Goal: Task Accomplishment & Management: Manage account settings

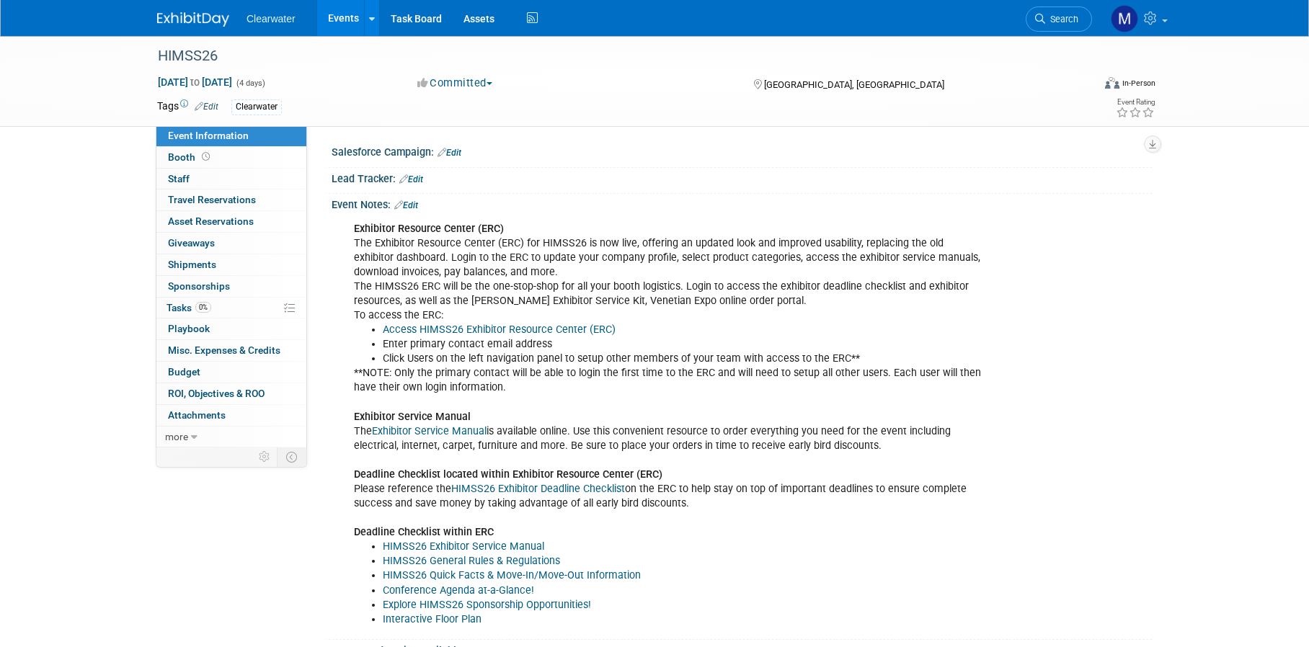
click at [342, 20] on link "Events" at bounding box center [343, 18] width 53 height 36
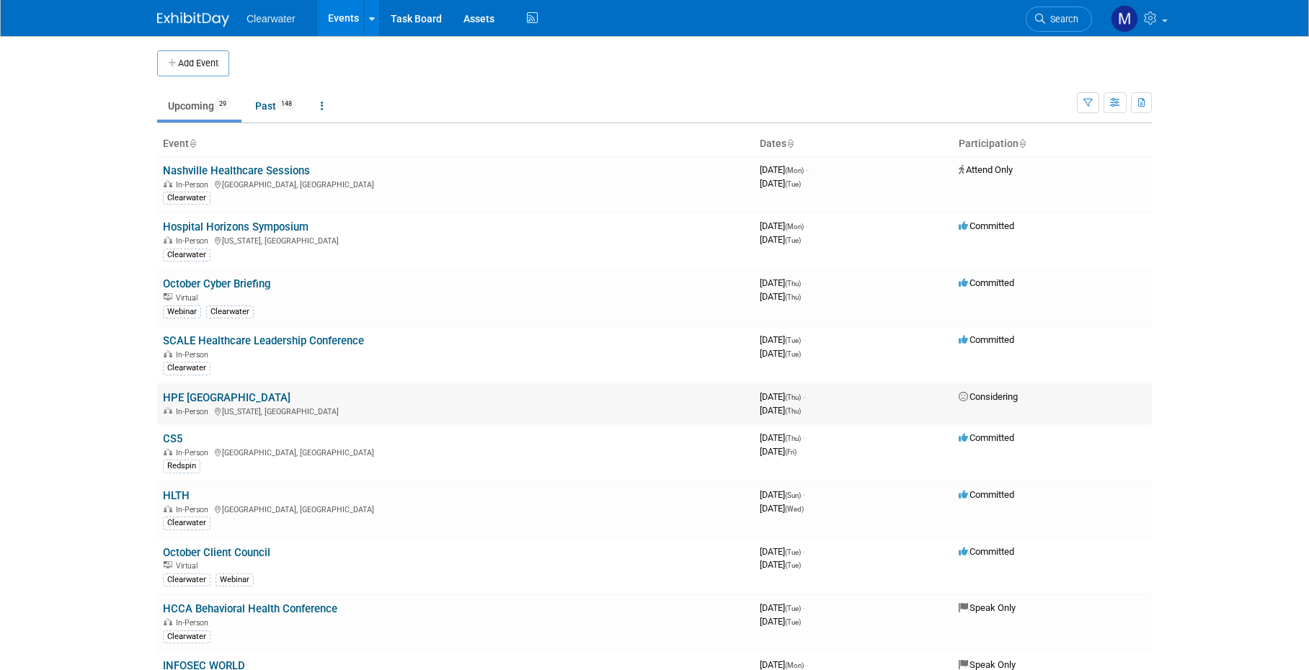
click at [192, 391] on link "HPE [GEOGRAPHIC_DATA]" at bounding box center [227, 397] width 128 height 13
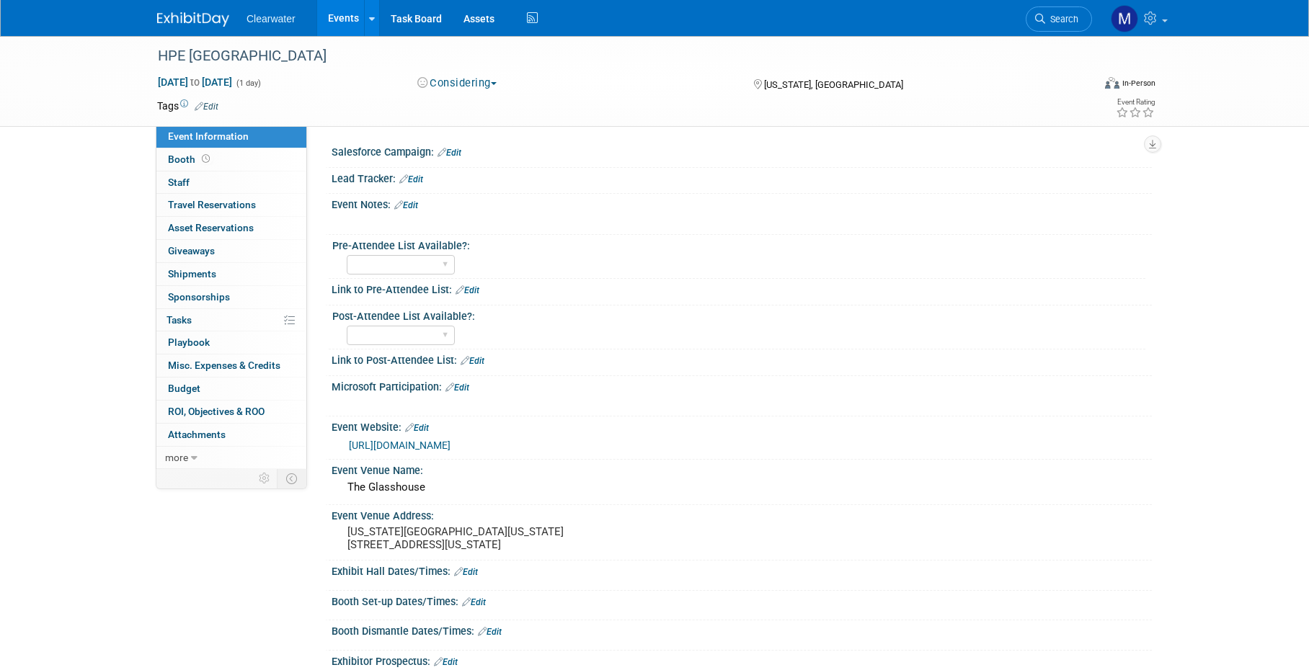
click at [459, 80] on button "Considering" at bounding box center [457, 83] width 90 height 15
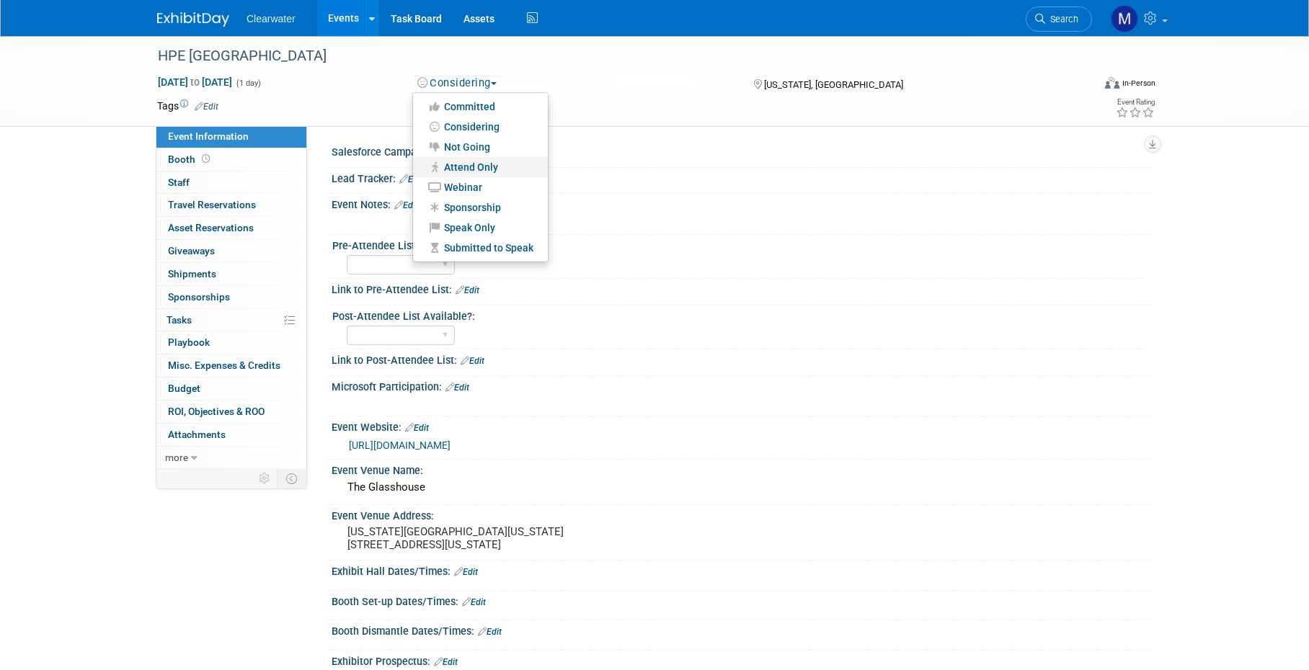
click at [495, 165] on link "Attend Only" at bounding box center [480, 167] width 135 height 20
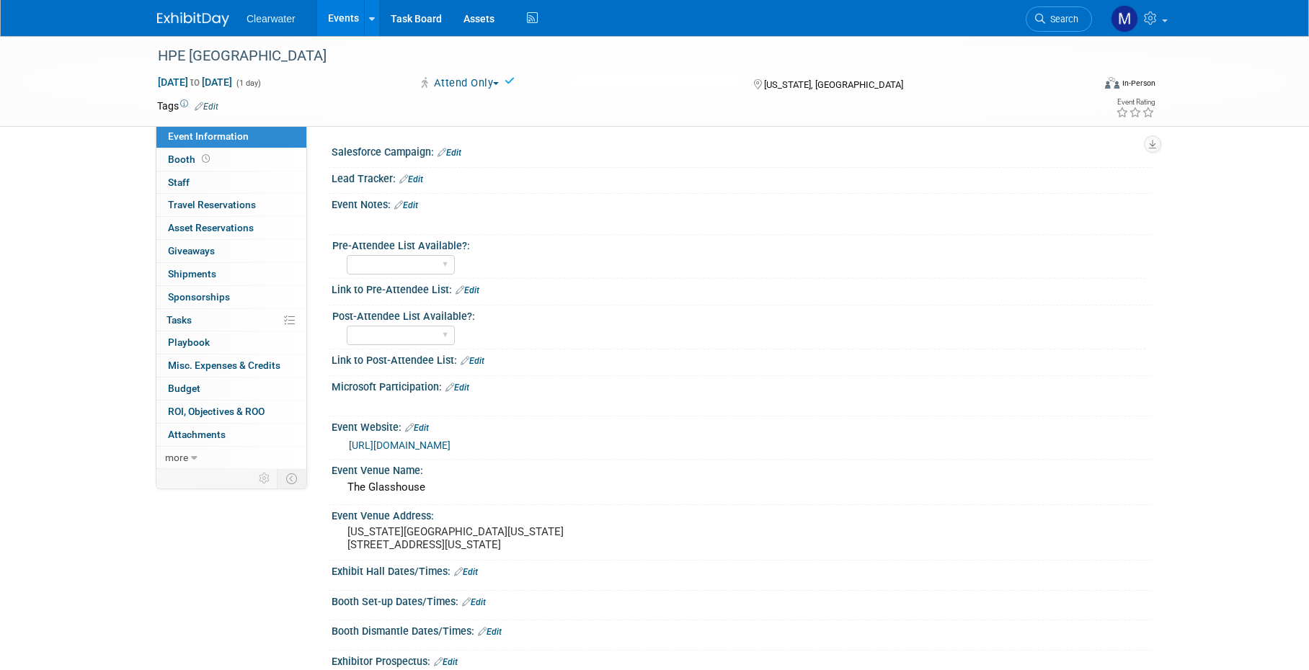
click at [214, 102] on link "Edit" at bounding box center [207, 107] width 24 height 10
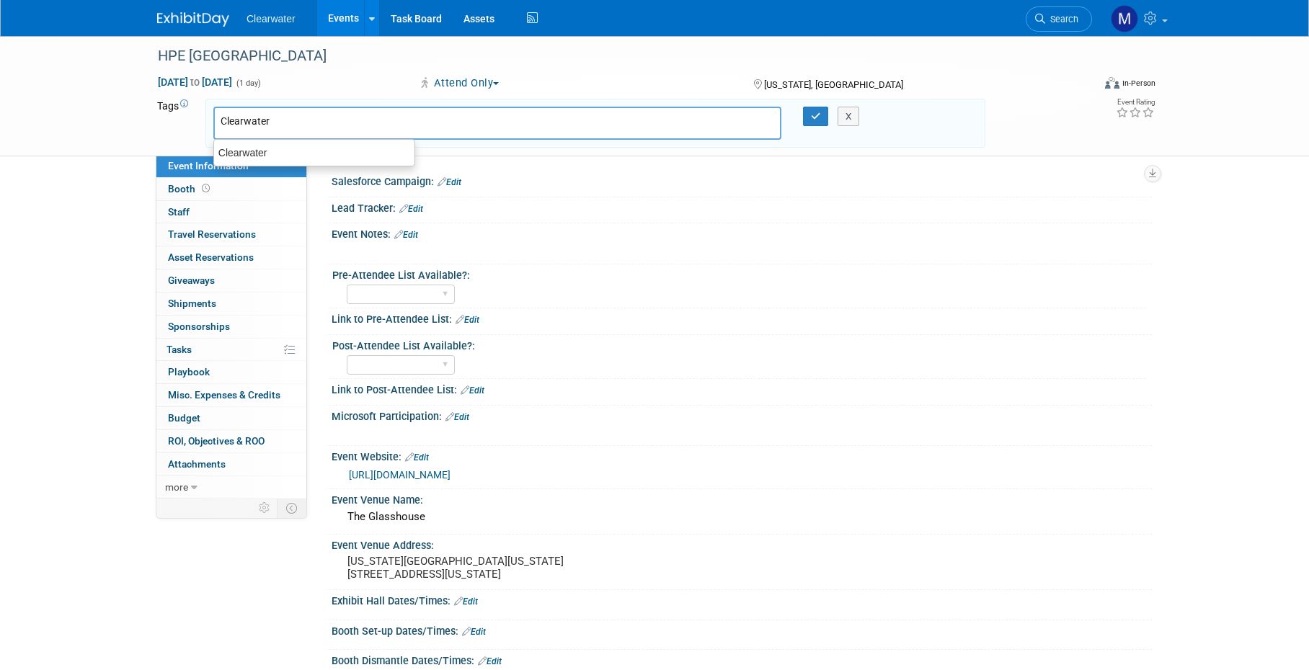
type input "Clearwater"
click at [824, 109] on div "X" at bounding box center [856, 117] width 66 height 20
click at [816, 112] on icon "button" at bounding box center [816, 116] width 10 height 9
type input "Clearwater"
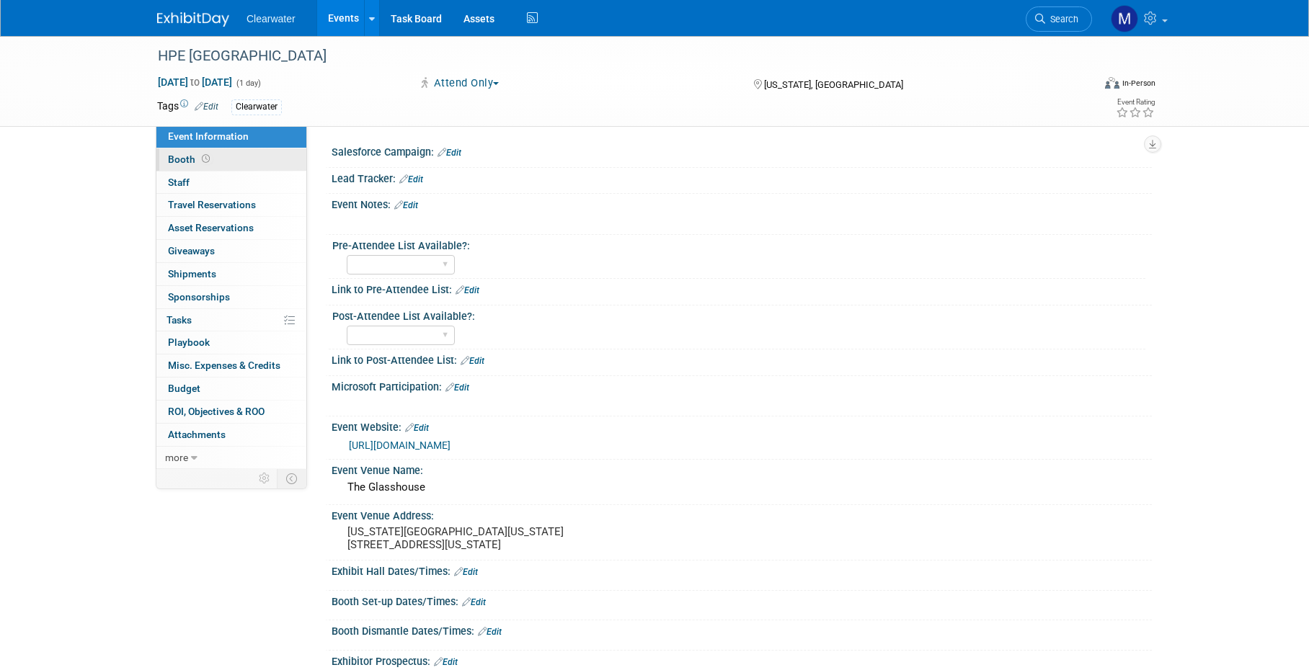
click at [202, 160] on icon at bounding box center [206, 159] width 8 height 8
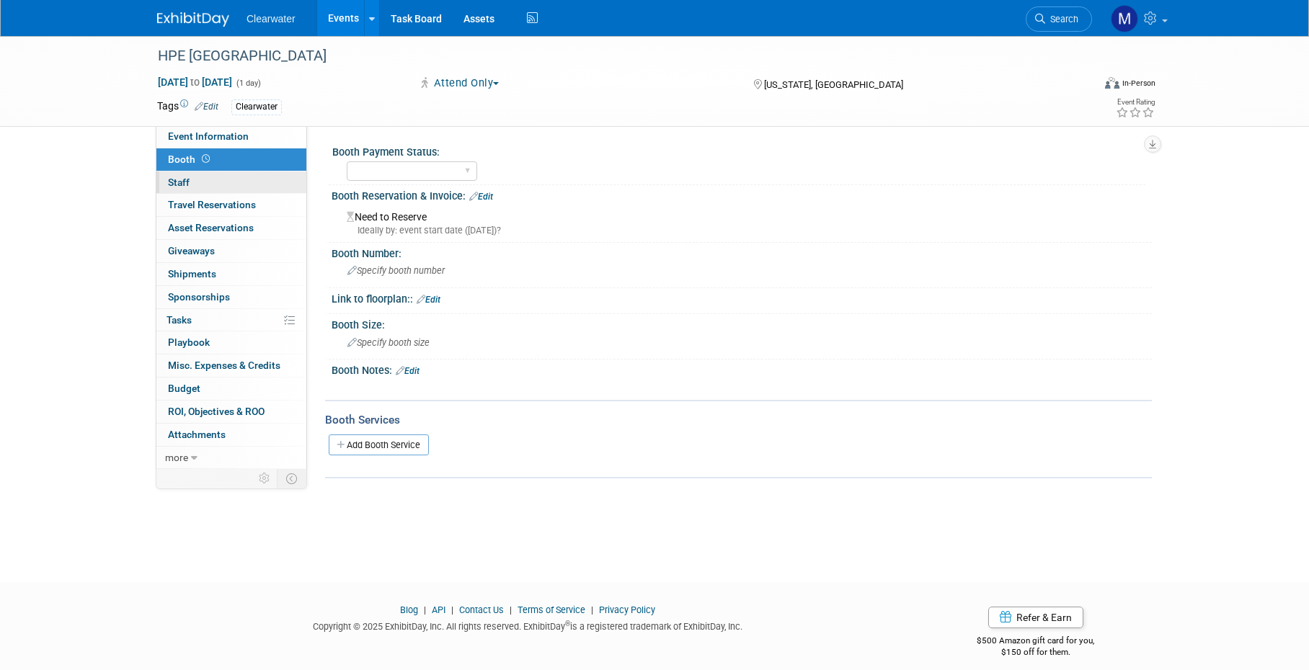
click at [202, 185] on link "0 Staff 0" at bounding box center [231, 183] width 150 height 22
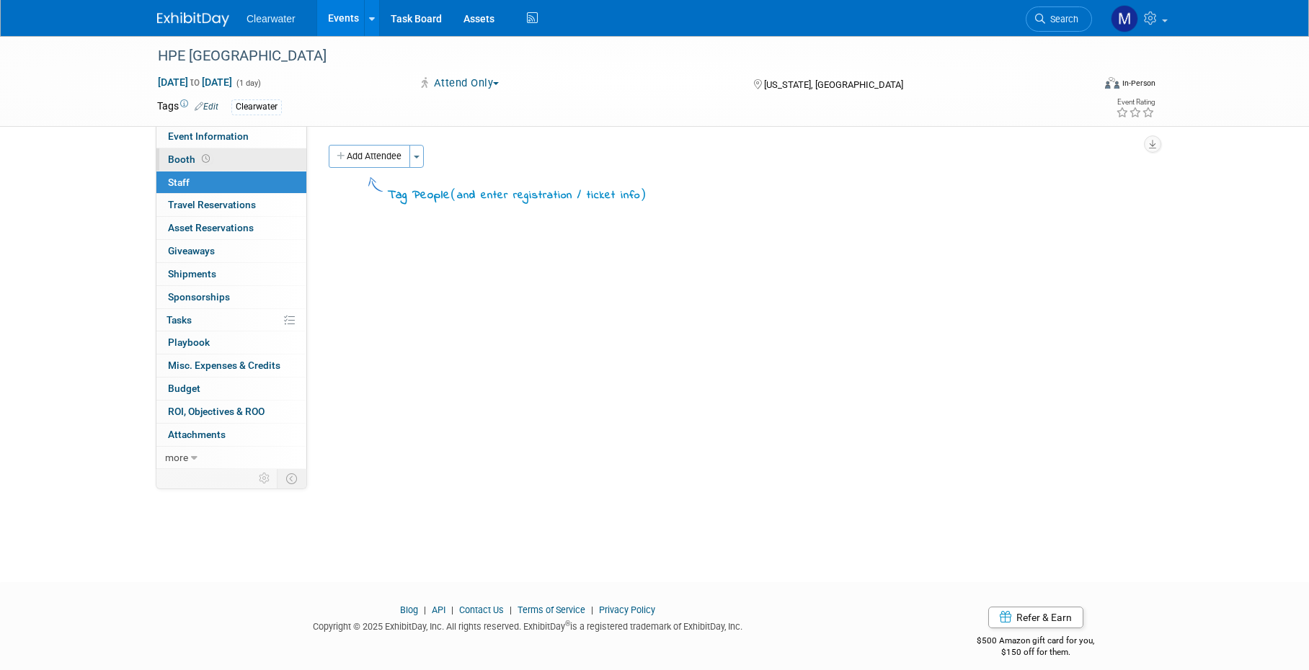
click at [217, 164] on link "Booth" at bounding box center [231, 160] width 150 height 22
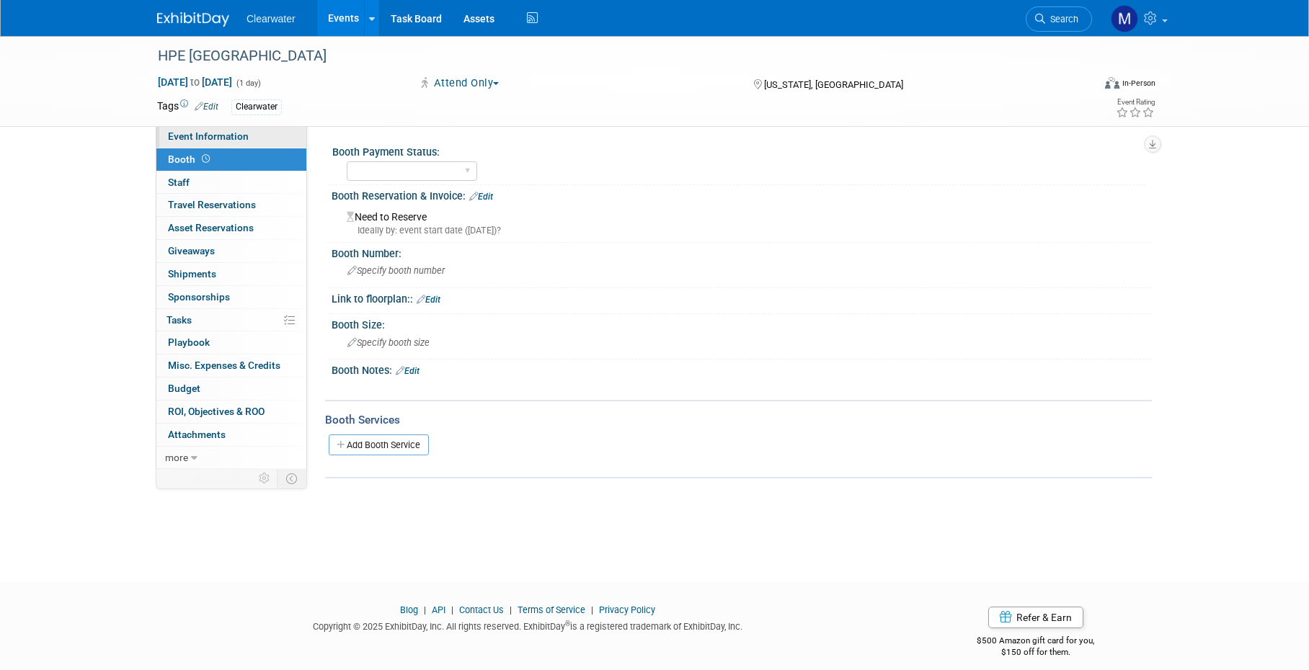
click at [223, 135] on span "Event Information" at bounding box center [208, 136] width 81 height 12
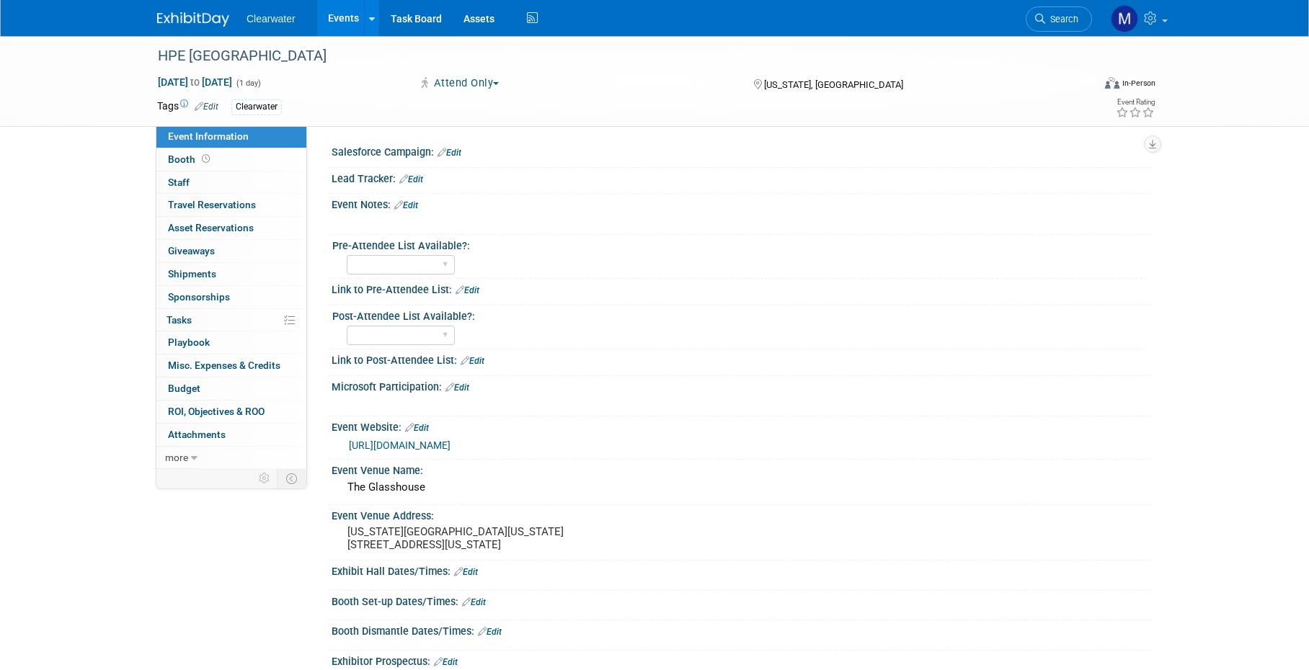
click at [796, 222] on div at bounding box center [669, 222] width 650 height 14
